Goal: Task Accomplishment & Management: Manage account settings

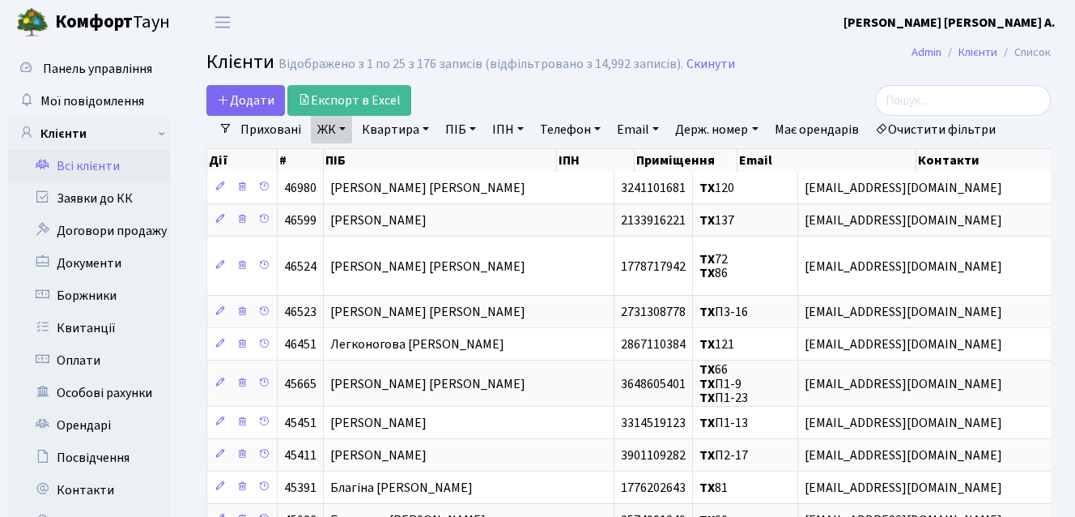
select select "25"
click at [418, 138] on link "Квартира" at bounding box center [395, 130] width 80 height 28
click at [536, 94] on div "Додати Експорт в Excel" at bounding box center [483, 100] width 555 height 31
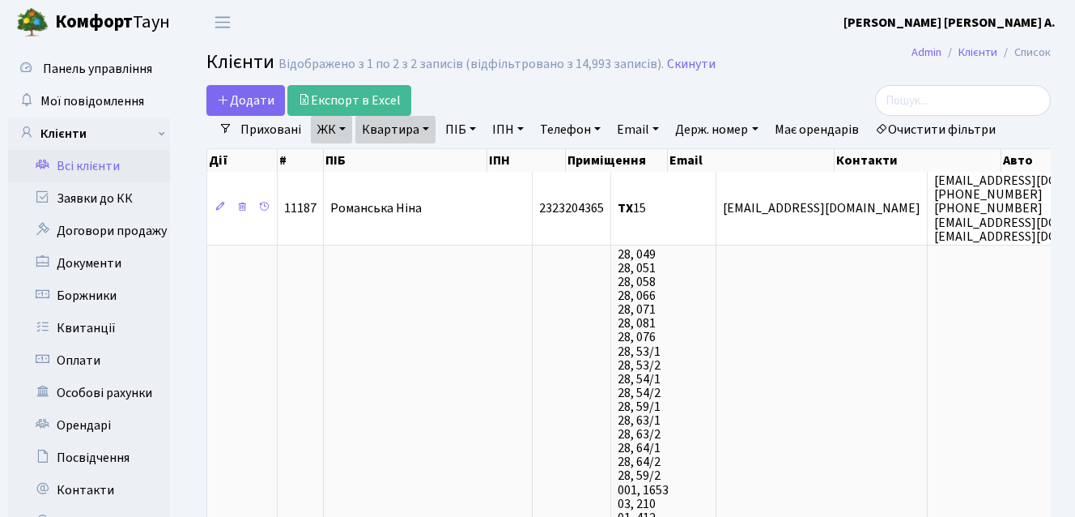
click at [396, 130] on link "Квартира" at bounding box center [395, 130] width 80 height 28
type input "16"
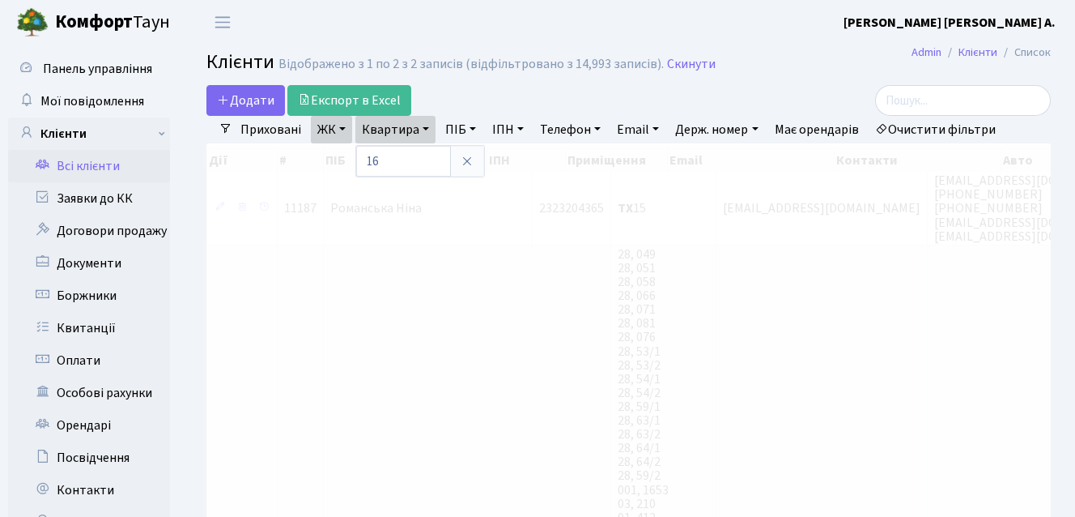
click at [460, 104] on div "Додати Експорт в Excel" at bounding box center [483, 100] width 555 height 31
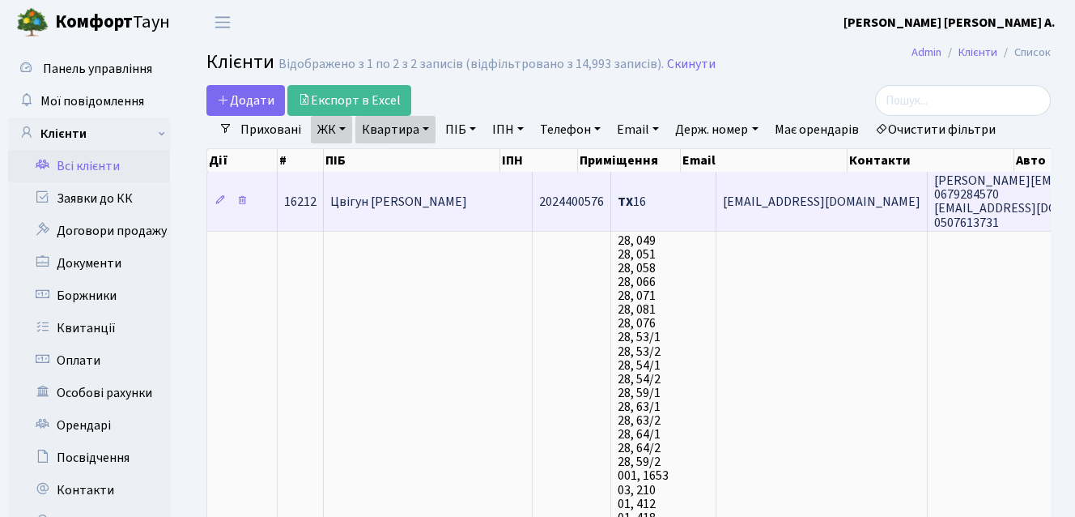
click at [466, 193] on span "[PERSON_NAME]" at bounding box center [398, 202] width 137 height 18
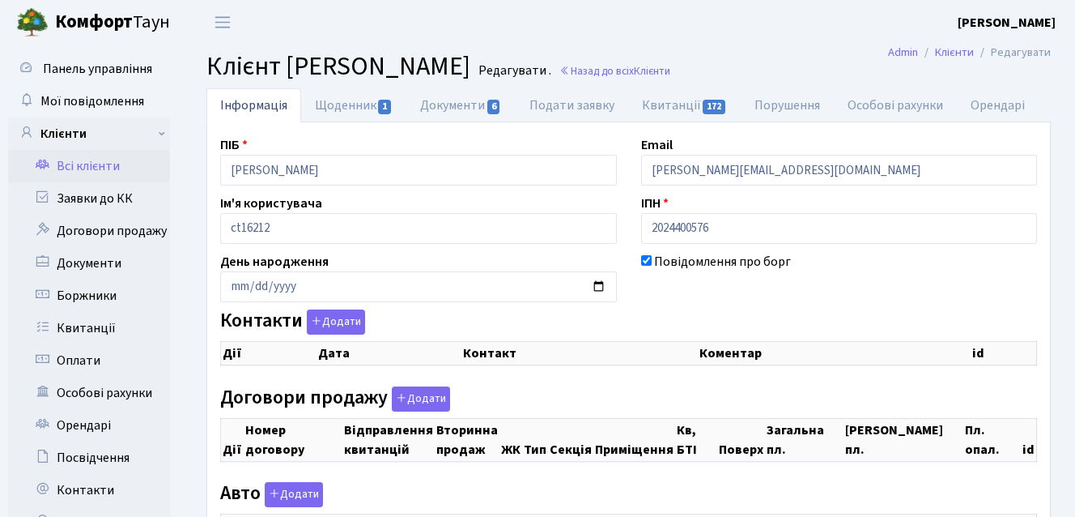
select select "25"
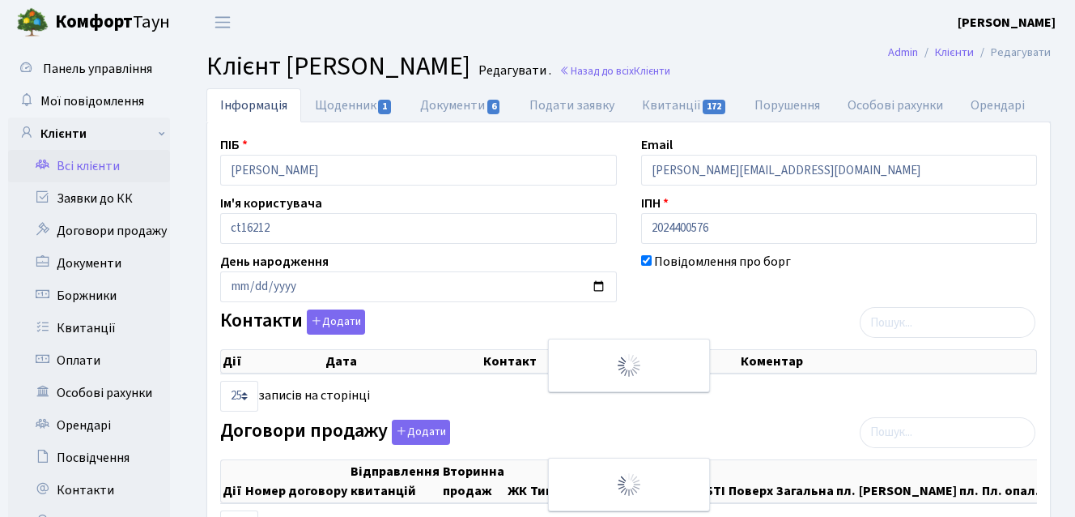
checkbox input "true"
